Goal: Navigation & Orientation: Go to known website

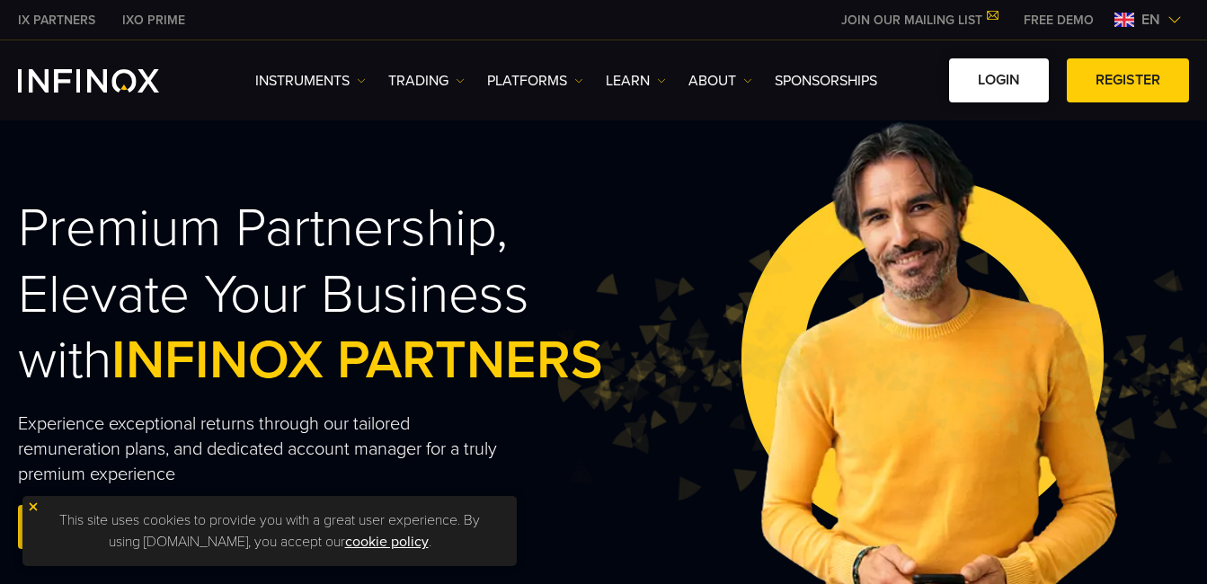
click at [988, 82] on link "LOGIN" at bounding box center [999, 80] width 100 height 44
